Goal: Contribute content

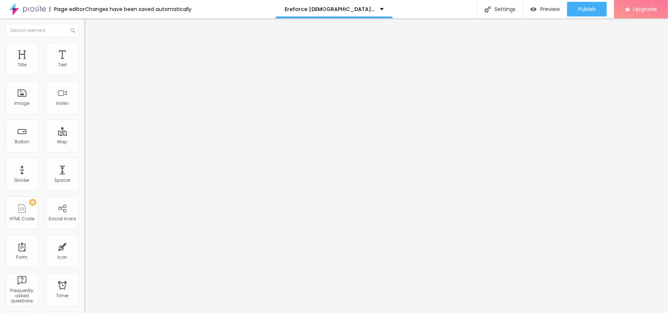
click at [84, 63] on span "Add image" at bounding box center [99, 60] width 30 height 6
click at [84, 150] on input "https://" at bounding box center [128, 146] width 88 height 7
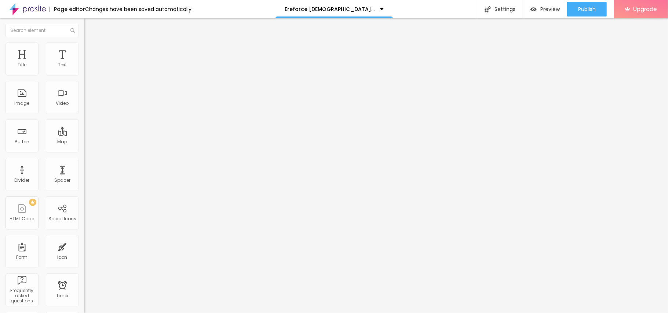
click at [84, 150] on input "https://" at bounding box center [128, 146] width 88 height 7
paste input "[DOMAIN_NAME][URL]"
type input "[URL][DOMAIN_NAME]"
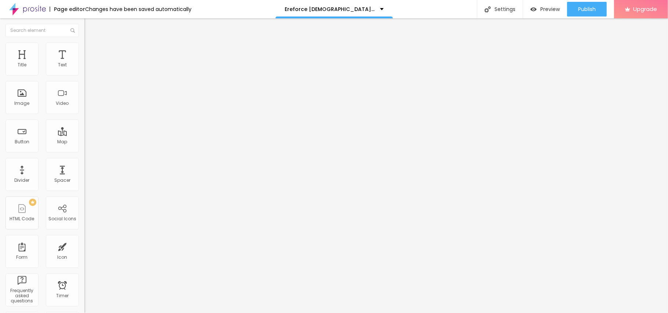
click at [90, 26] on img "button" at bounding box center [93, 27] width 6 height 6
click at [582, 10] on span "Publish" at bounding box center [587, 9] width 18 height 6
click at [542, 3] on div "Preview" at bounding box center [545, 9] width 29 height 15
